Goal: Check status: Check status

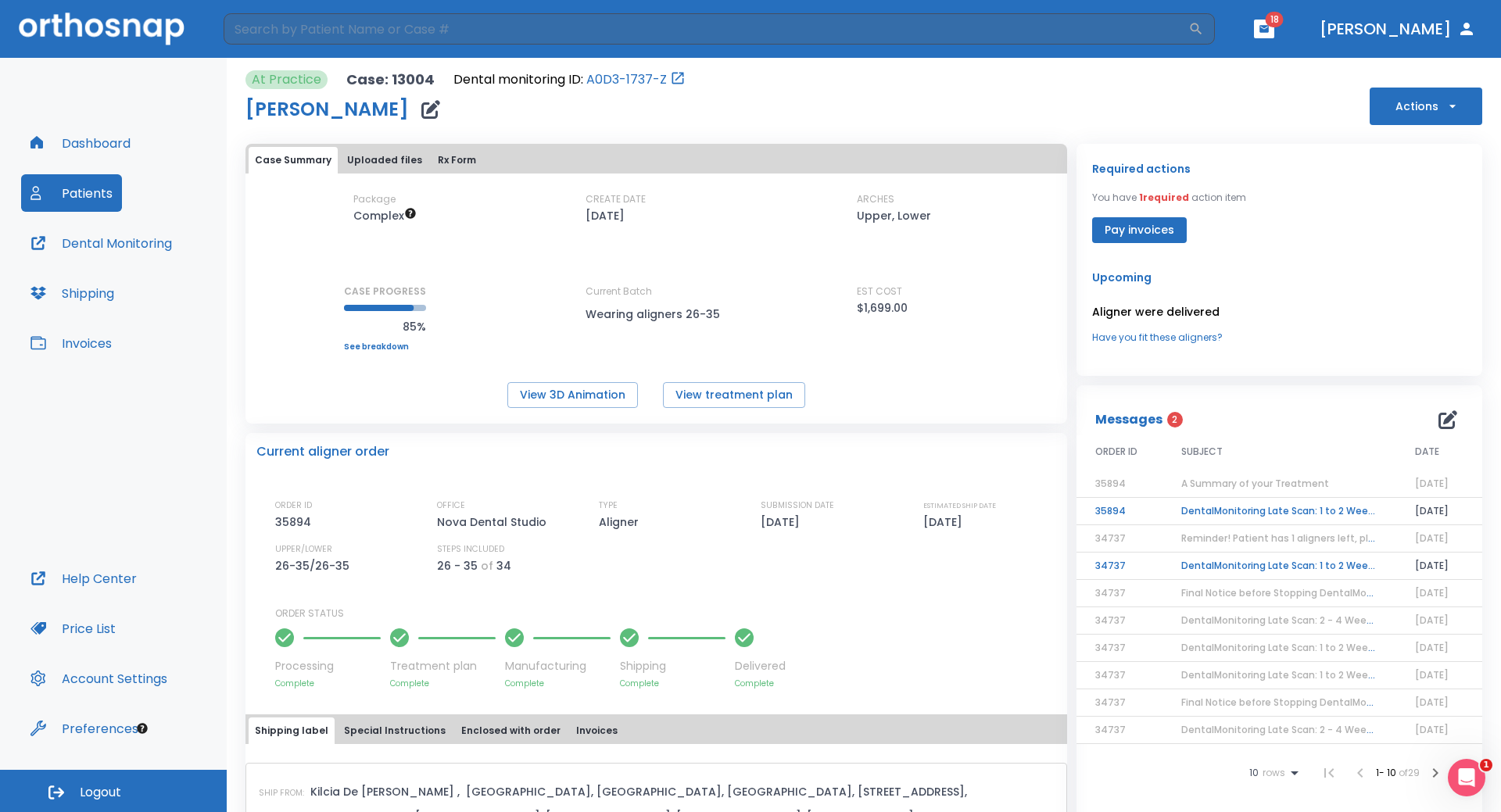
click at [95, 201] on button "Patients" at bounding box center [71, 194] width 101 height 38
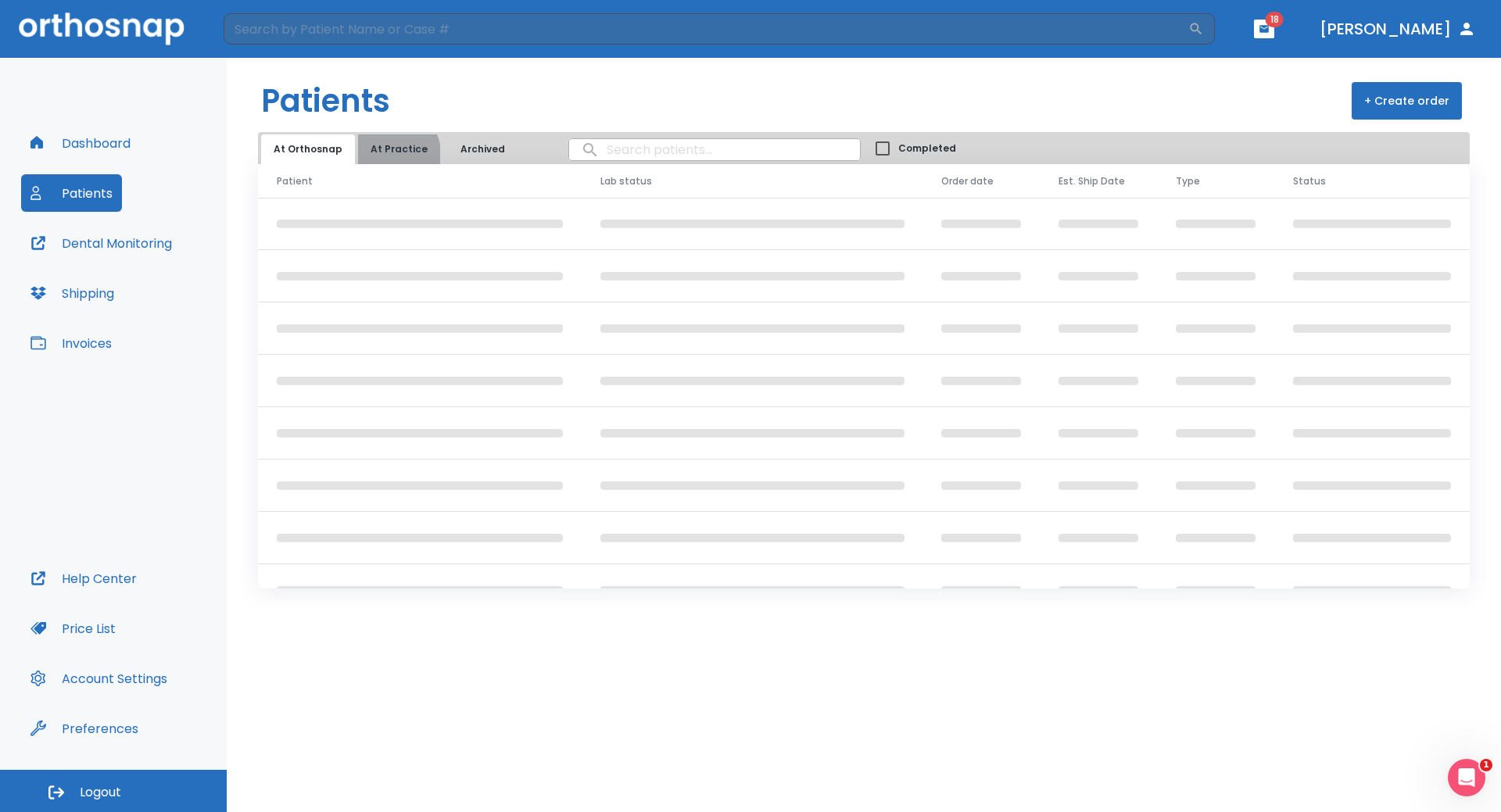
click at [383, 154] on button "At Practice" at bounding box center [398, 149] width 82 height 29
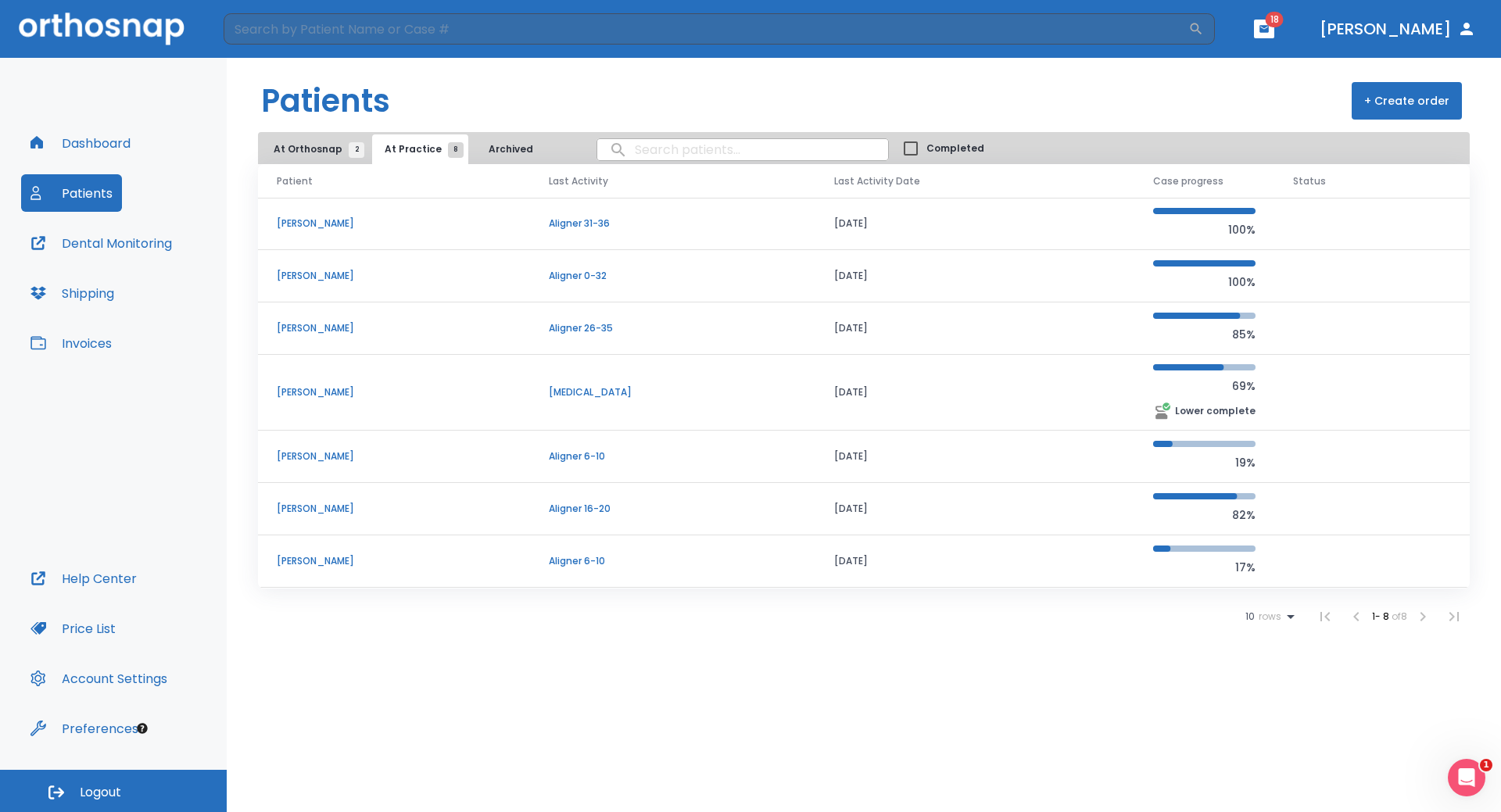
click at [312, 565] on p "[PERSON_NAME]" at bounding box center [394, 561] width 234 height 14
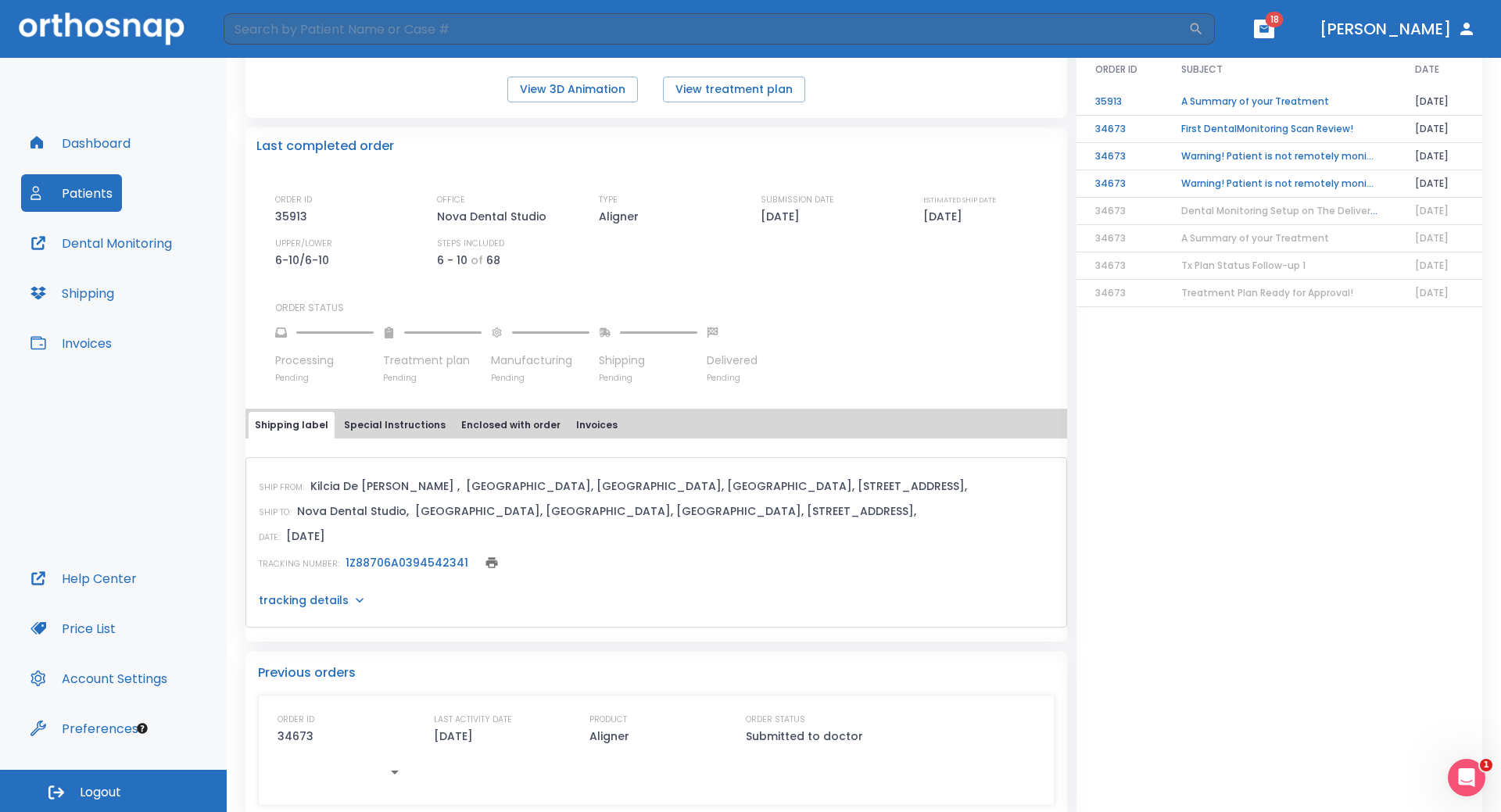
scroll to position [312, 0]
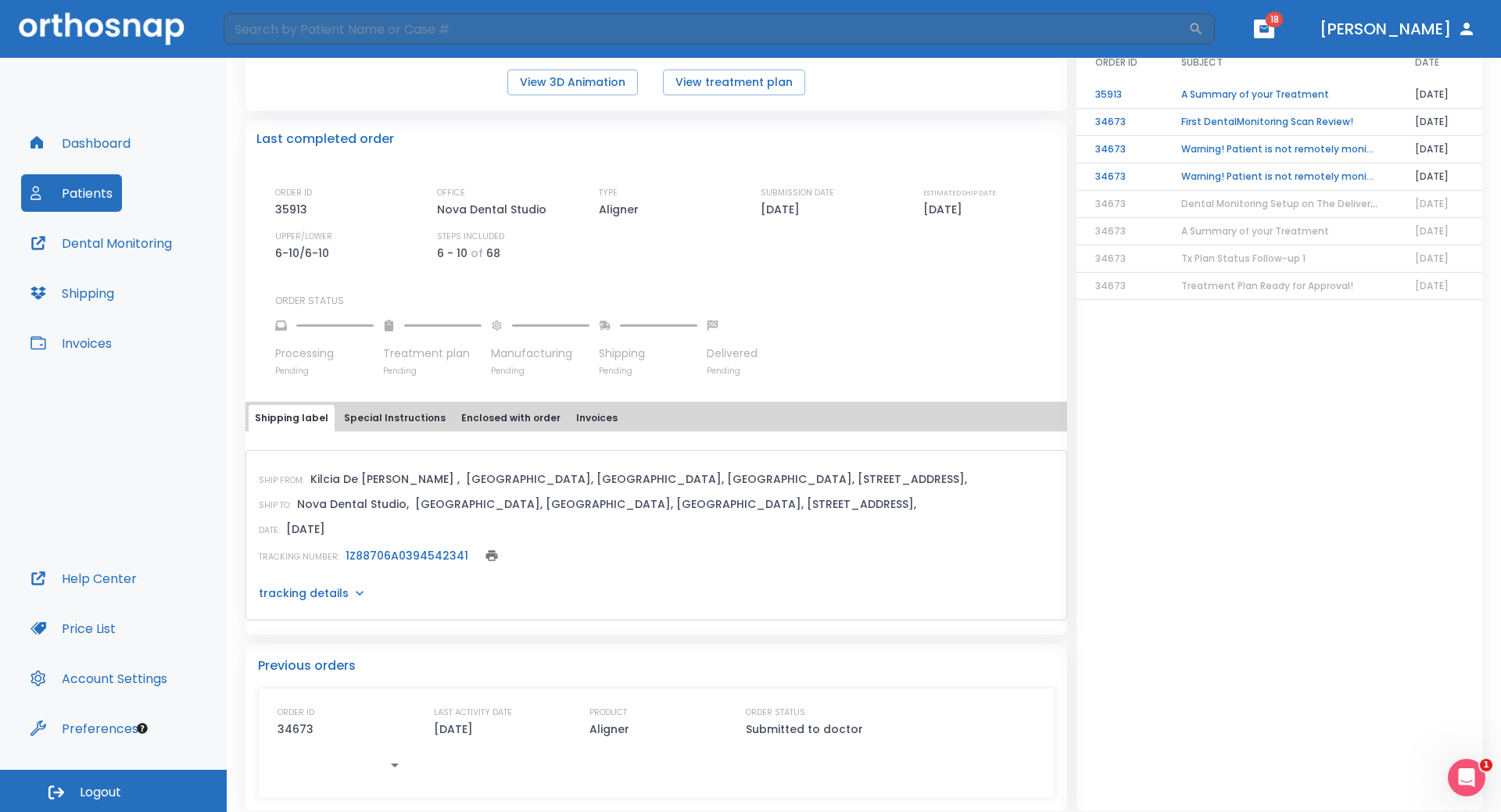
click at [445, 553] on link "1Z88706A0394542341" at bounding box center [406, 555] width 122 height 15
